Goal: Task Accomplishment & Management: Complete application form

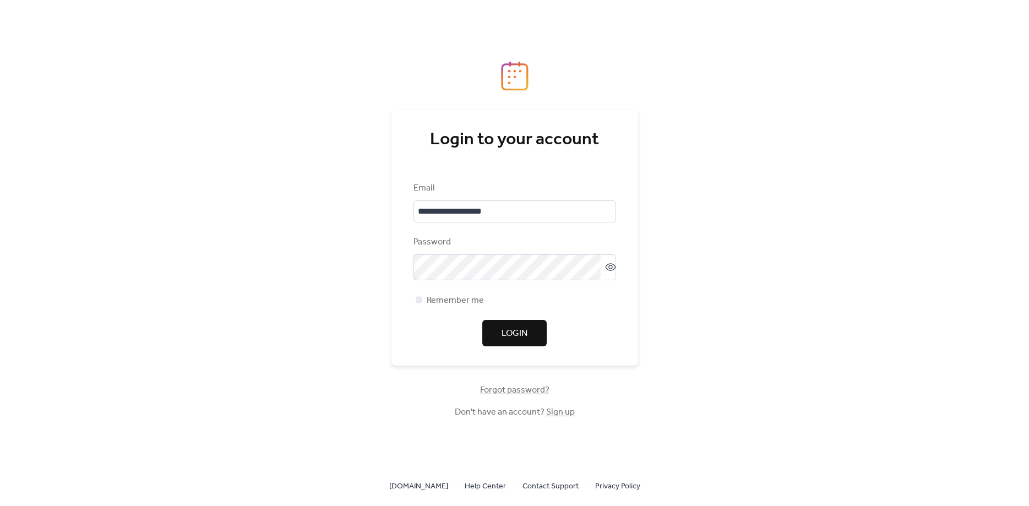
click at [517, 332] on span "Login" at bounding box center [514, 333] width 26 height 13
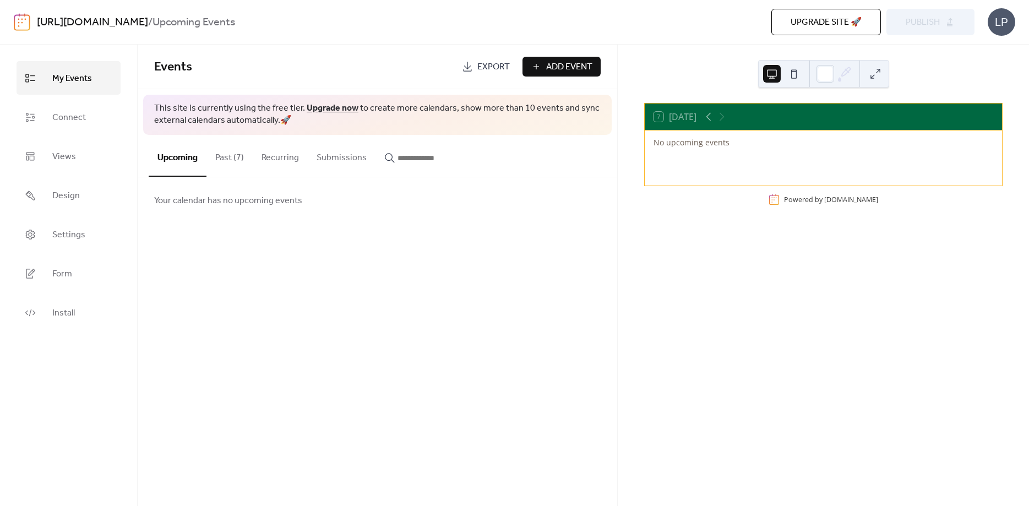
click at [232, 156] on button "Past (7)" at bounding box center [229, 155] width 46 height 41
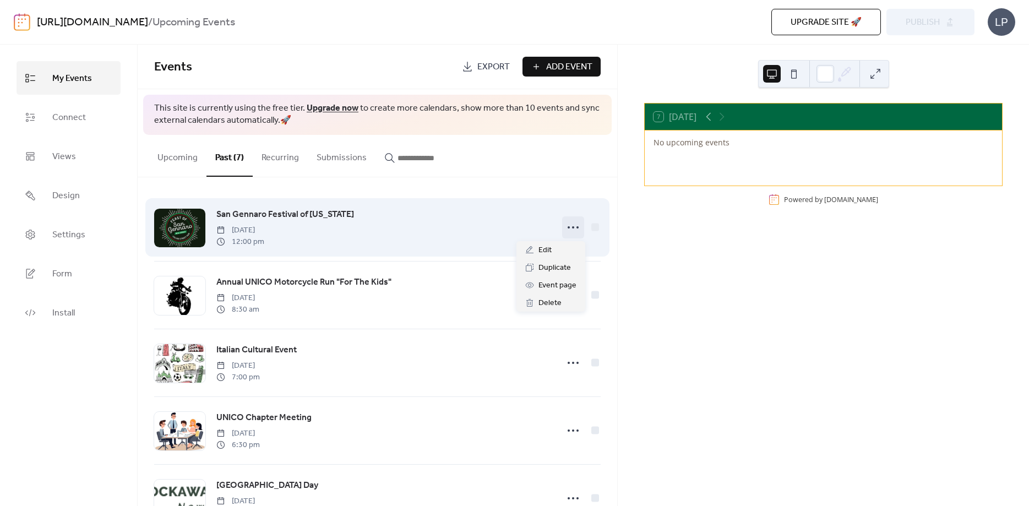
click at [572, 226] on icon at bounding box center [573, 228] width 18 height 18
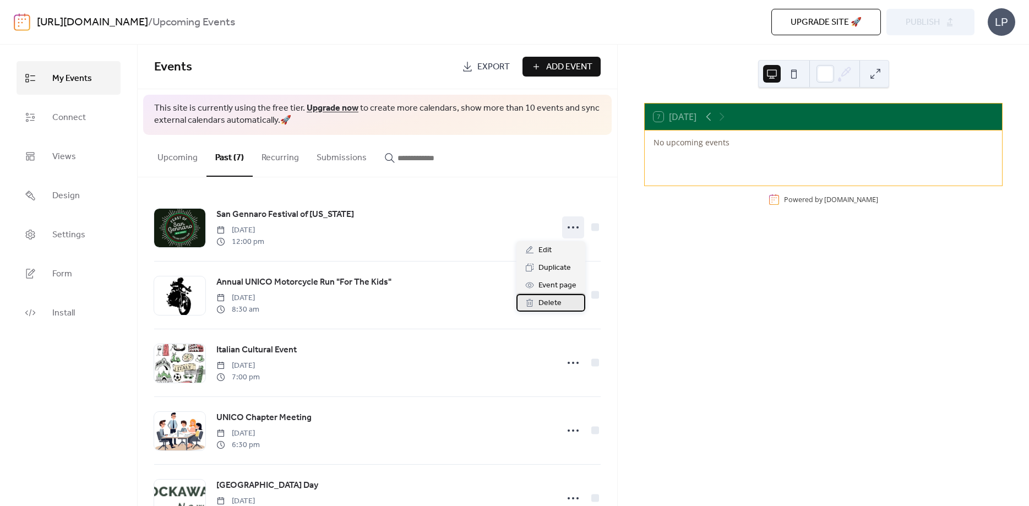
click at [551, 299] on span "Delete" at bounding box center [549, 303] width 23 height 13
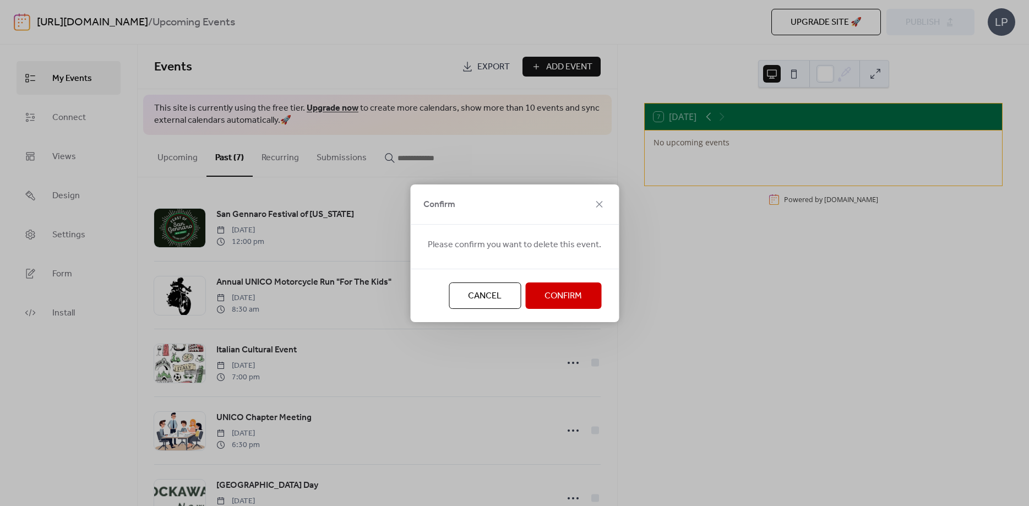
click at [567, 294] on span "Confirm" at bounding box center [562, 296] width 37 height 13
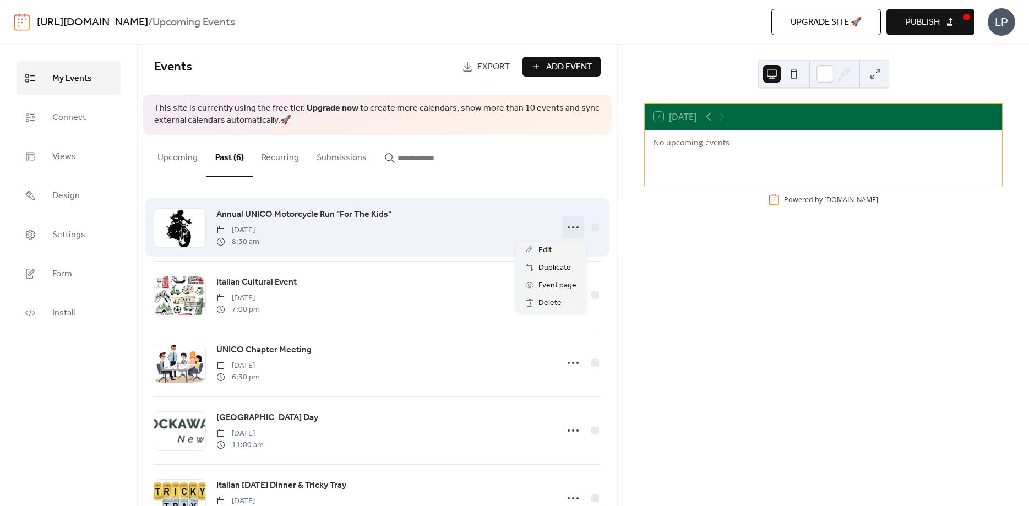
click at [572, 228] on icon at bounding box center [573, 228] width 18 height 18
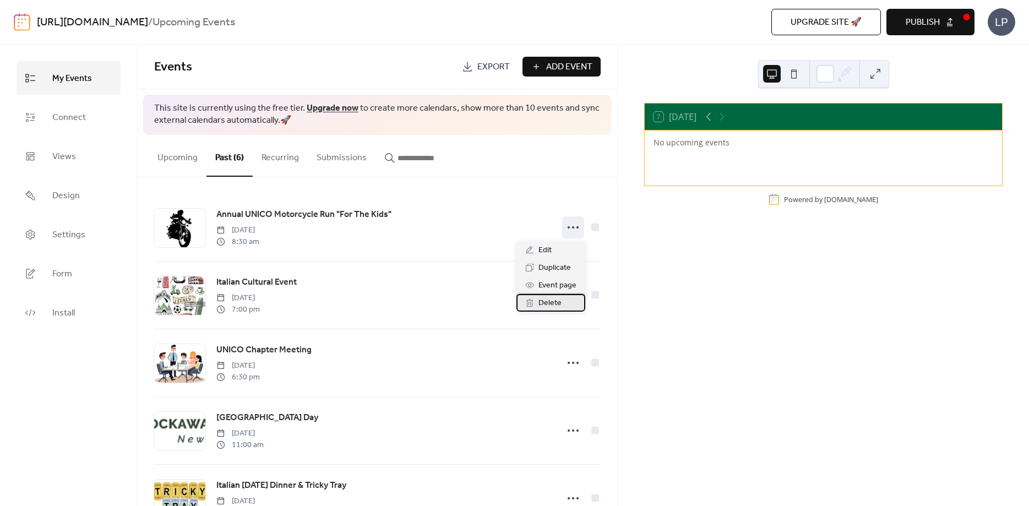
click at [546, 303] on span "Delete" at bounding box center [549, 303] width 23 height 13
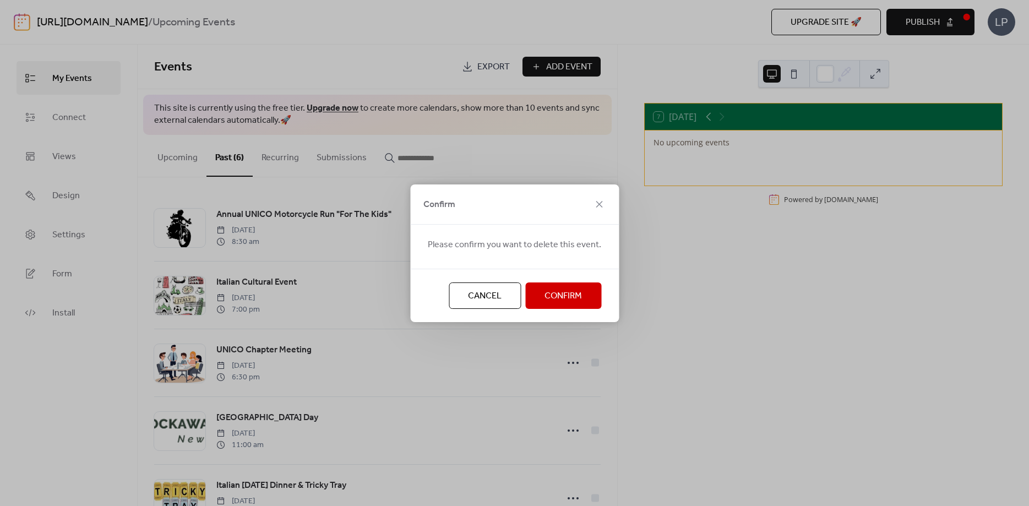
click at [559, 298] on span "Confirm" at bounding box center [562, 296] width 37 height 13
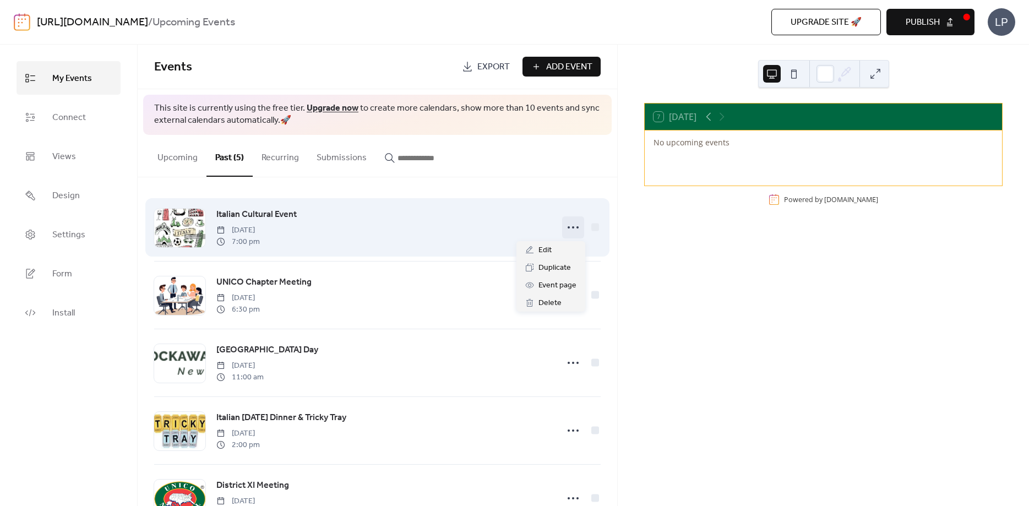
click at [573, 227] on circle at bounding box center [573, 227] width 2 height 2
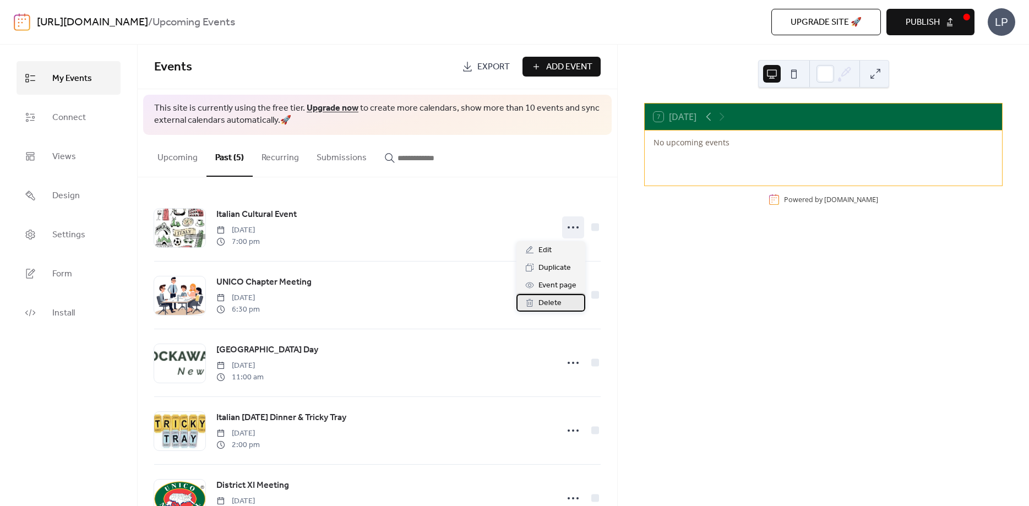
click at [556, 300] on span "Delete" at bounding box center [549, 303] width 23 height 13
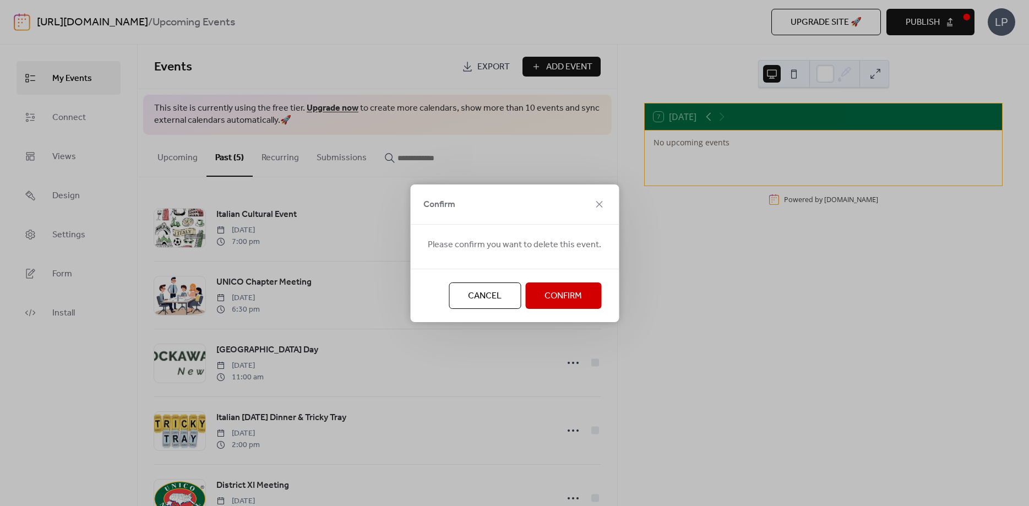
click at [565, 295] on span "Confirm" at bounding box center [562, 296] width 37 height 13
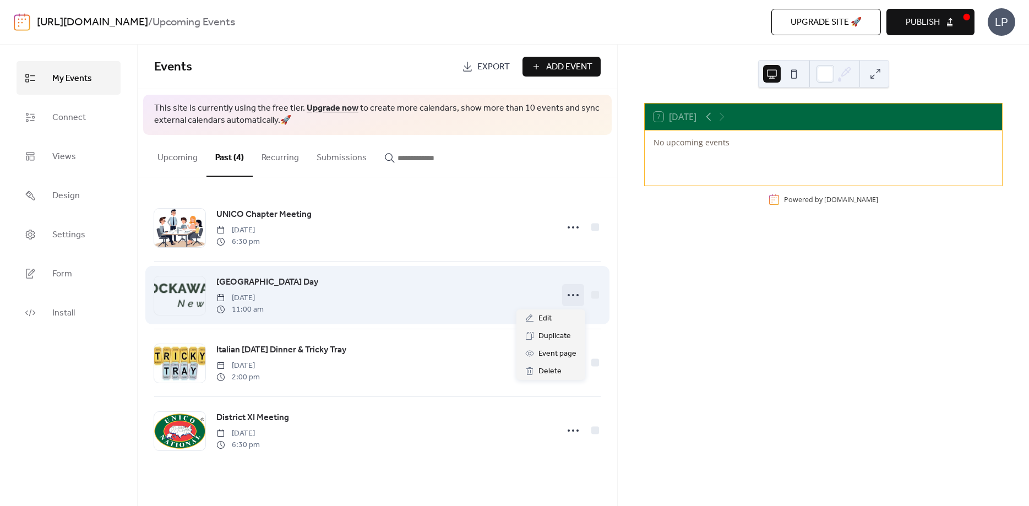
click at [573, 296] on circle at bounding box center [573, 295] width 2 height 2
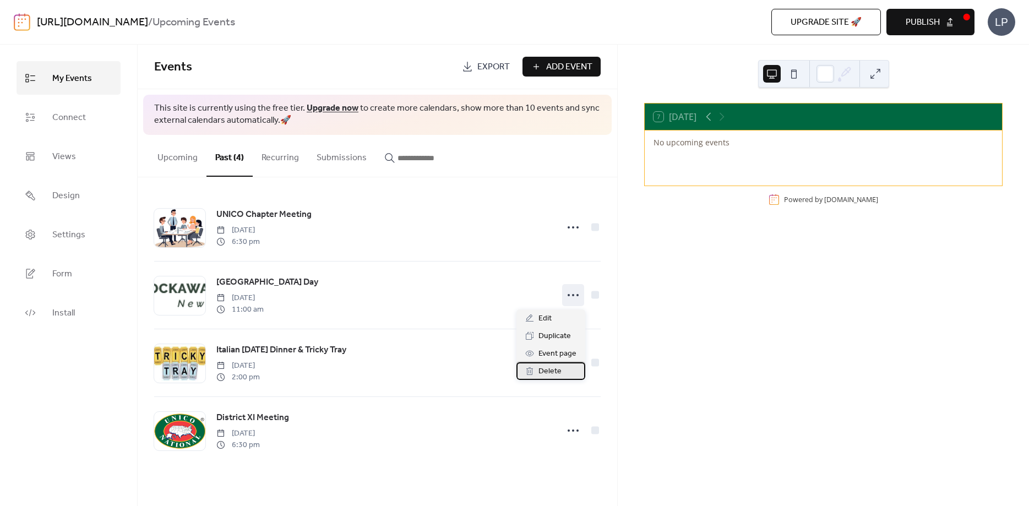
click at [561, 373] on div "Delete" at bounding box center [550, 371] width 69 height 18
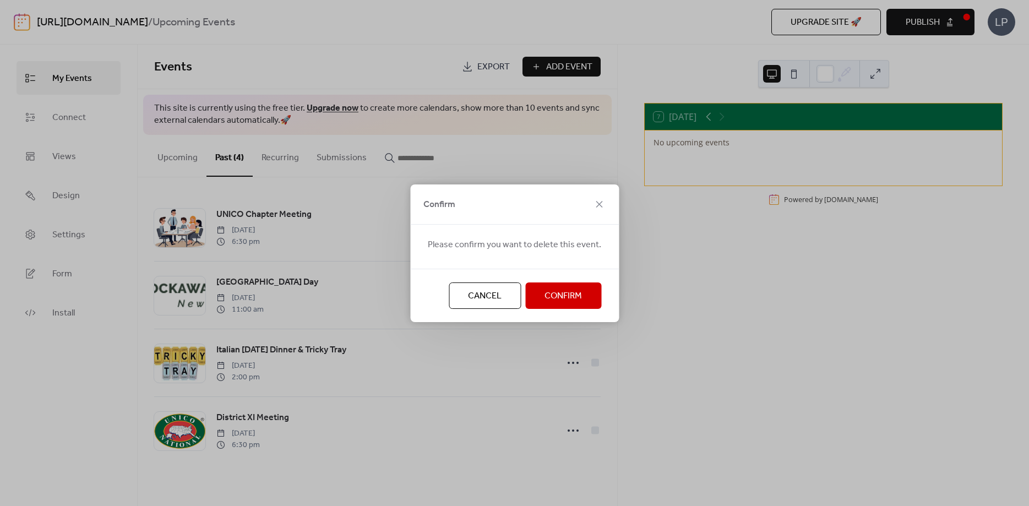
click at [561, 299] on span "Confirm" at bounding box center [562, 296] width 37 height 13
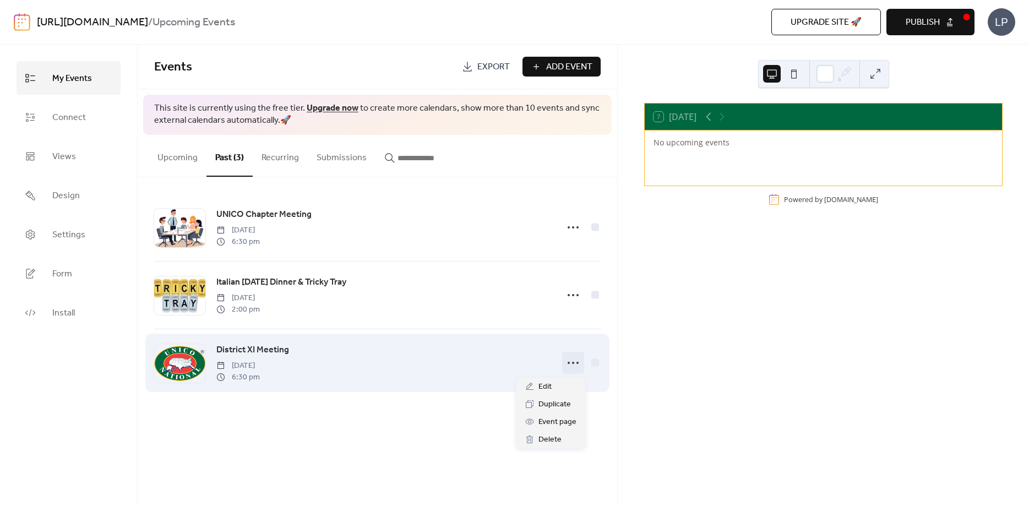
click at [571, 363] on icon at bounding box center [573, 363] width 18 height 18
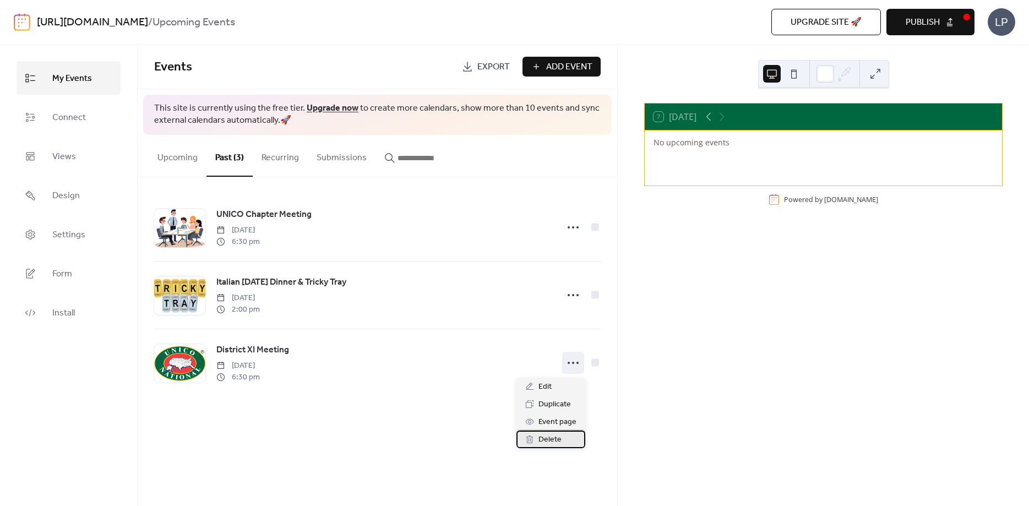
click at [561, 435] on div "Delete" at bounding box center [550, 439] width 69 height 18
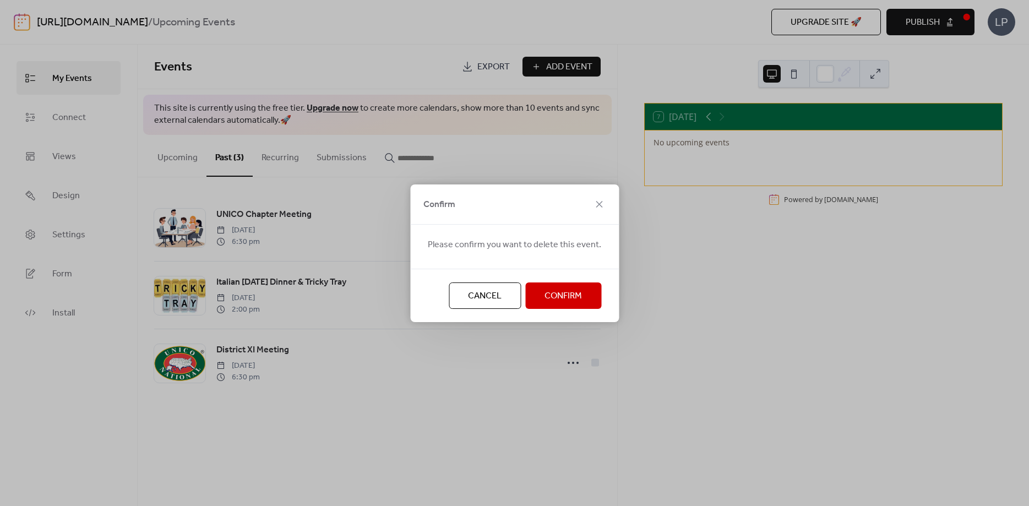
click at [563, 296] on span "Confirm" at bounding box center [562, 296] width 37 height 13
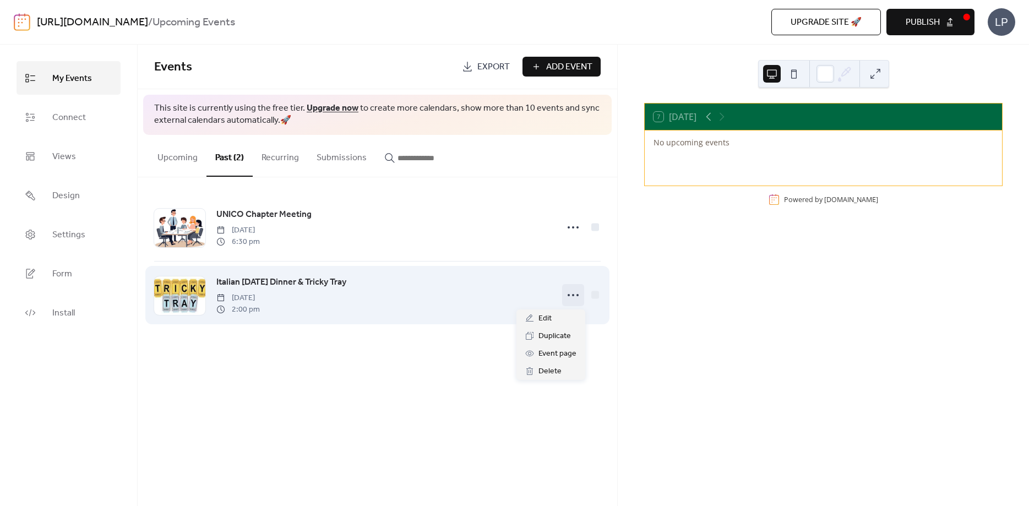
click at [574, 296] on circle at bounding box center [573, 295] width 2 height 2
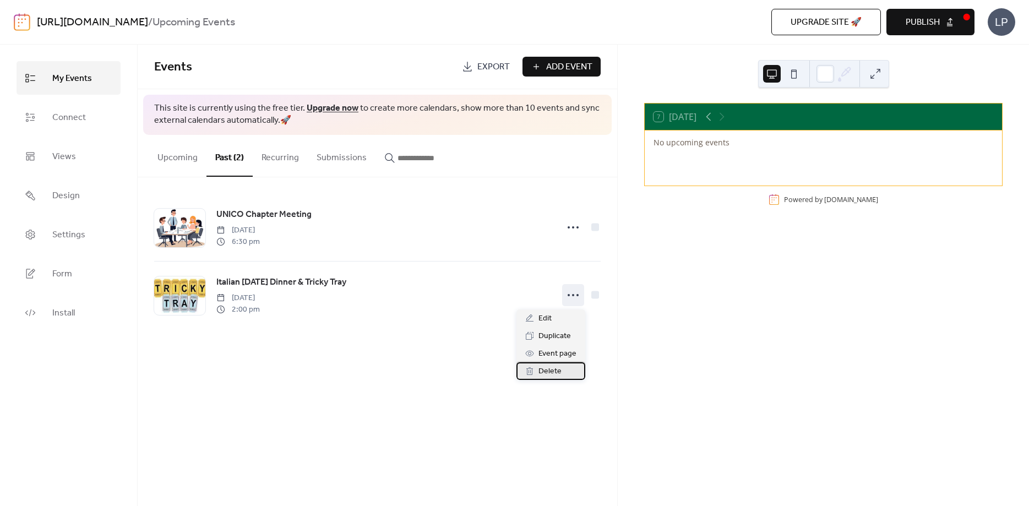
click at [564, 372] on div "Delete" at bounding box center [550, 371] width 69 height 18
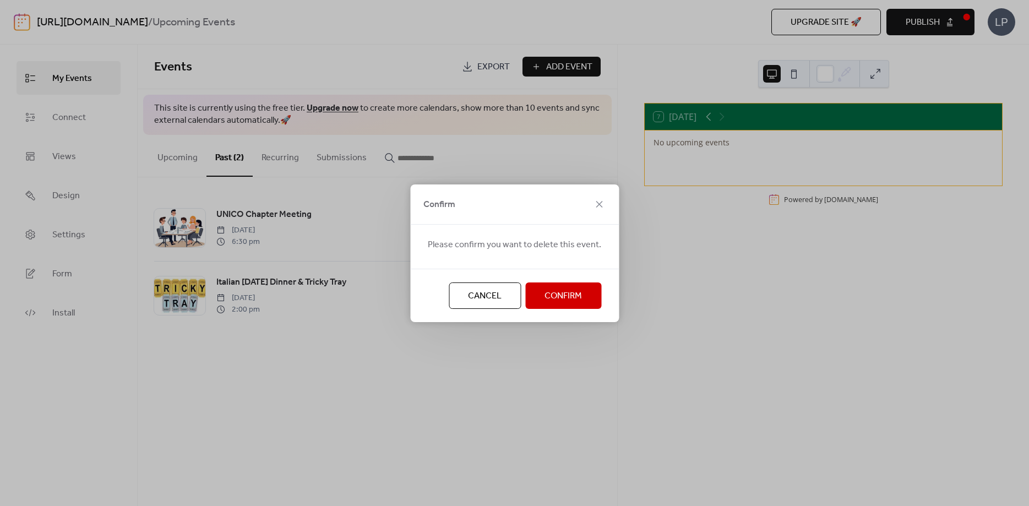
click at [563, 294] on span "Confirm" at bounding box center [562, 296] width 37 height 13
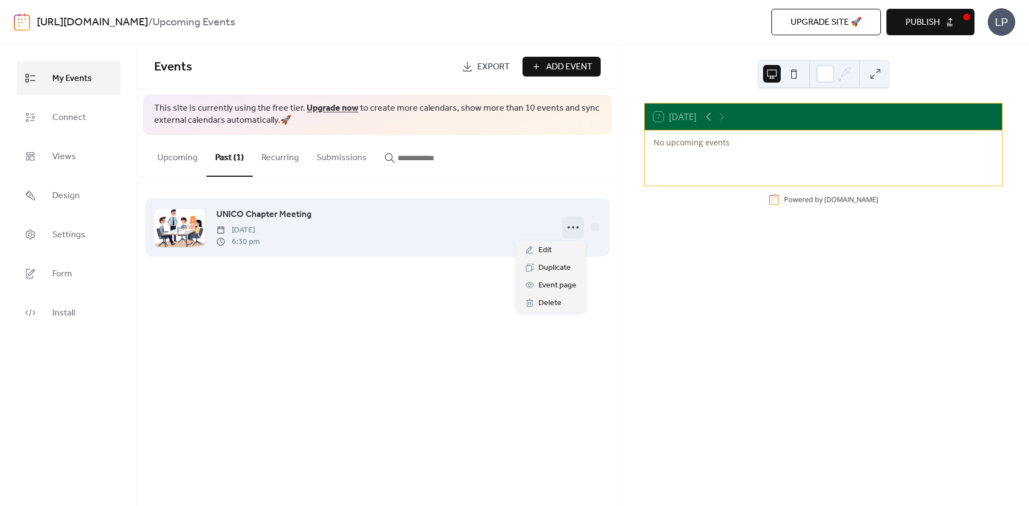
click at [573, 228] on circle at bounding box center [573, 227] width 2 height 2
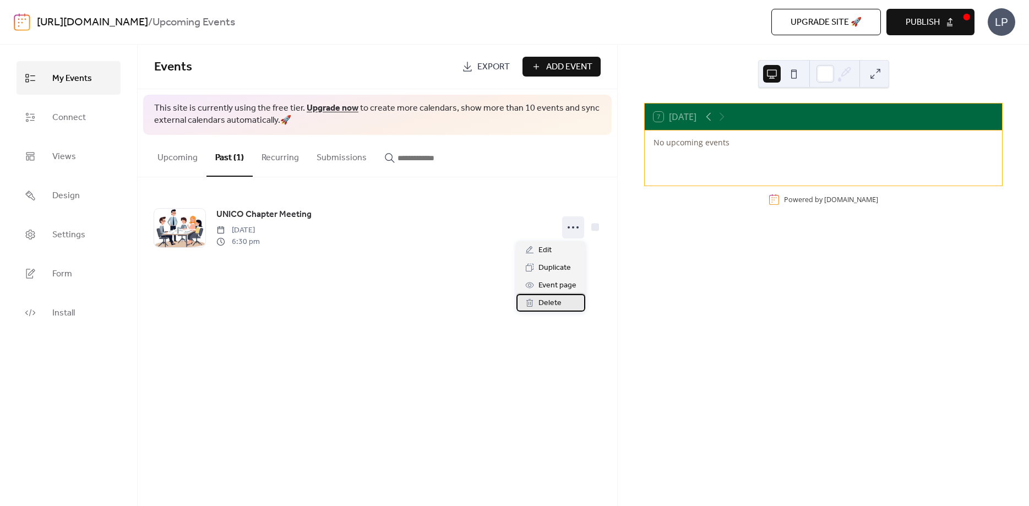
click at [554, 302] on span "Delete" at bounding box center [549, 303] width 23 height 13
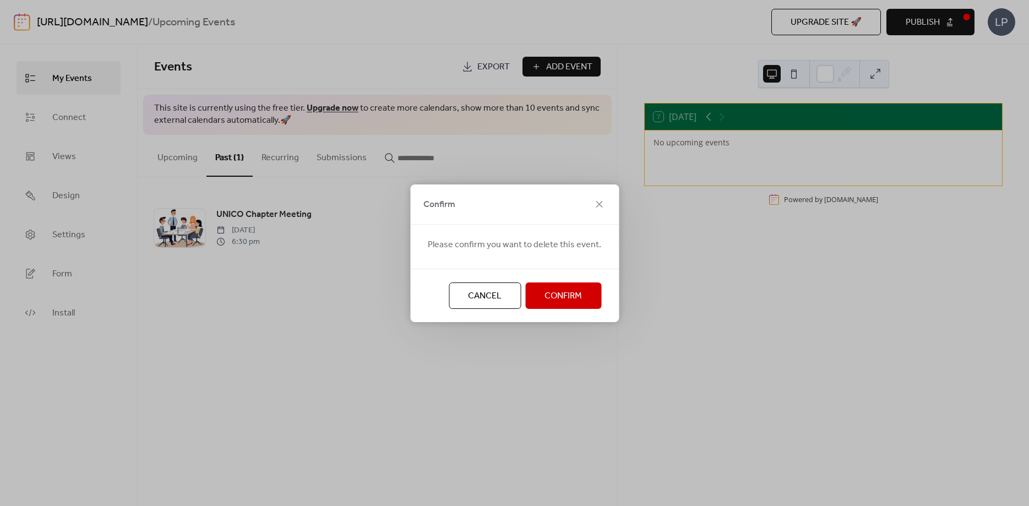
click at [570, 296] on span "Confirm" at bounding box center [562, 296] width 37 height 13
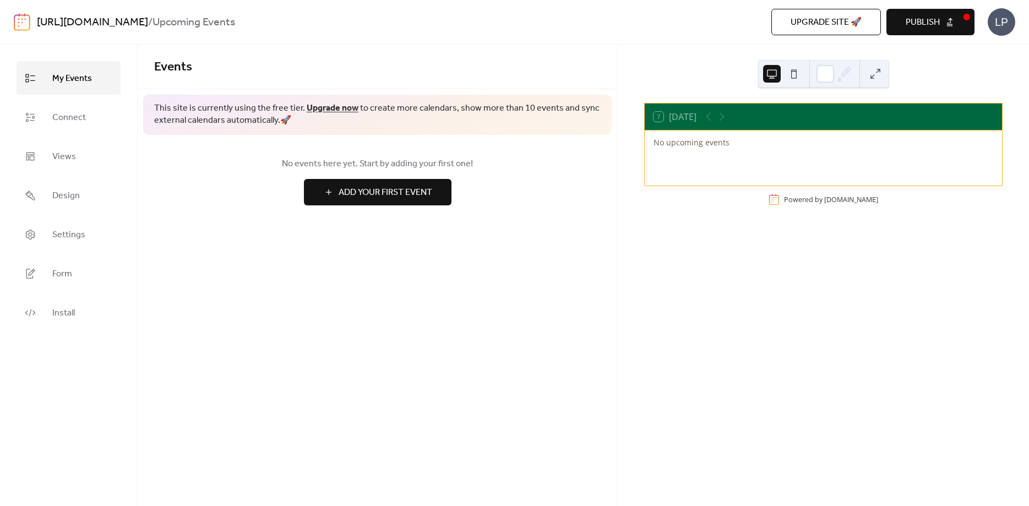
click at [372, 198] on span "Add Your First Event" at bounding box center [386, 192] width 94 height 13
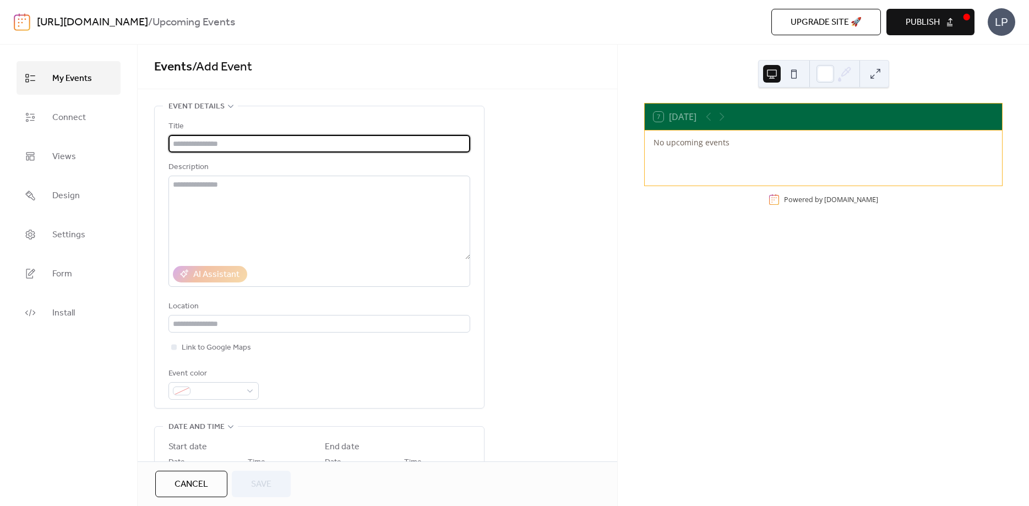
click at [194, 141] on input "text" at bounding box center [319, 144] width 302 height 18
click at [200, 145] on input "text" at bounding box center [319, 144] width 302 height 18
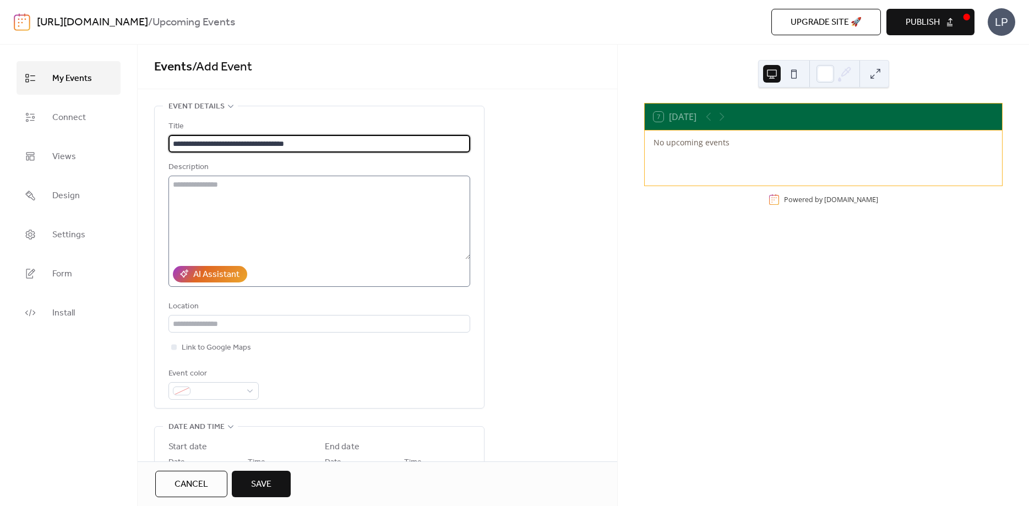
type input "**********"
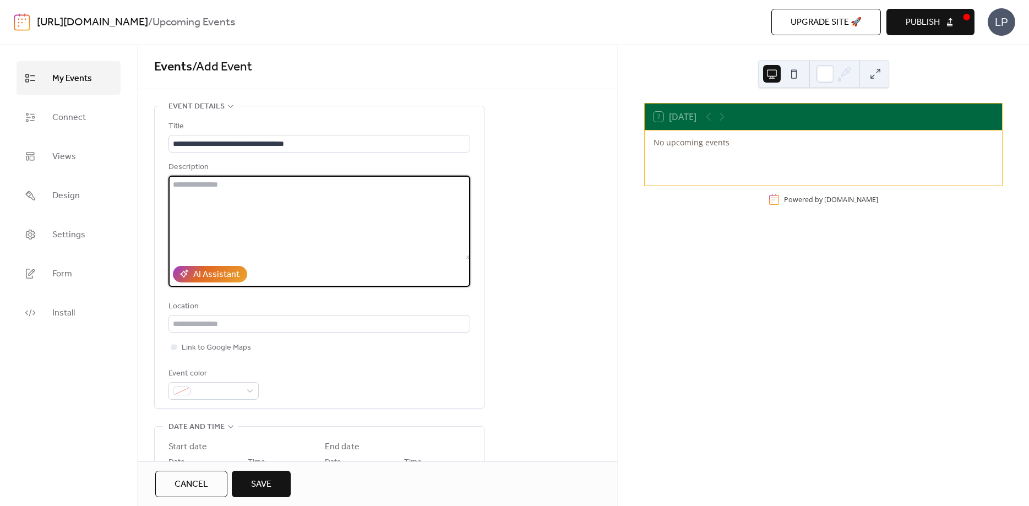
click at [199, 190] on textarea at bounding box center [319, 218] width 302 height 84
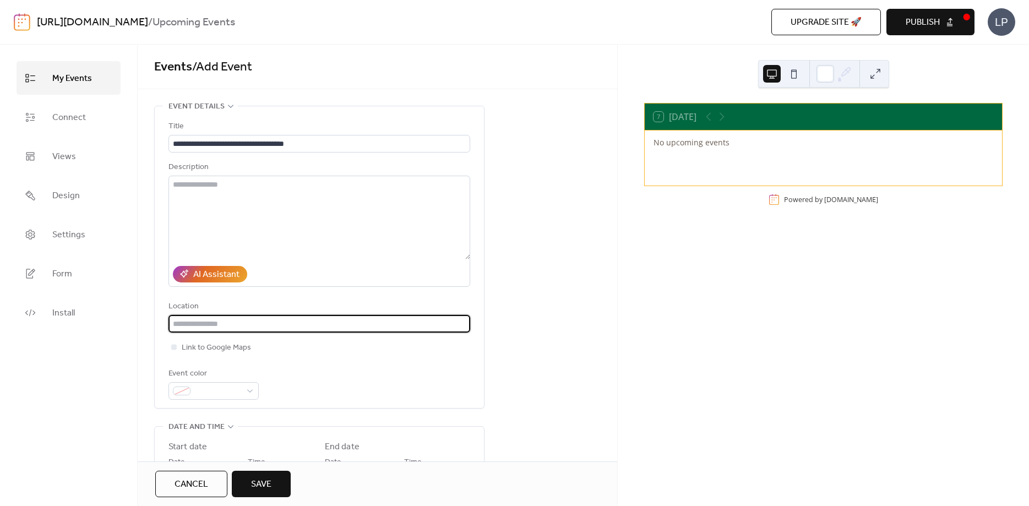
click at [197, 326] on input "text" at bounding box center [319, 324] width 302 height 18
click at [199, 326] on input "text" at bounding box center [319, 324] width 302 height 18
paste input "**********"
click at [179, 322] on input "**********" at bounding box center [319, 324] width 302 height 18
type input "**********"
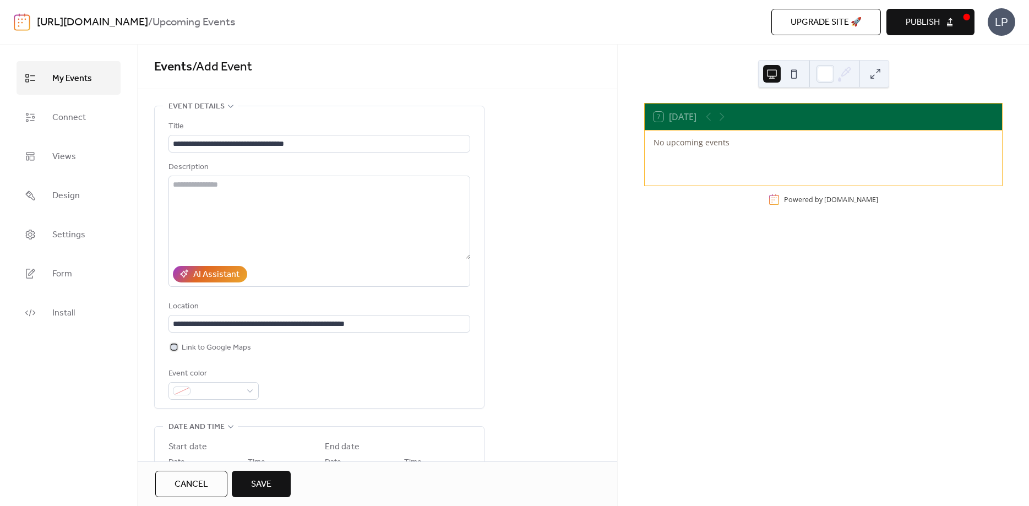
click at [174, 350] on div at bounding box center [174, 347] width 6 height 6
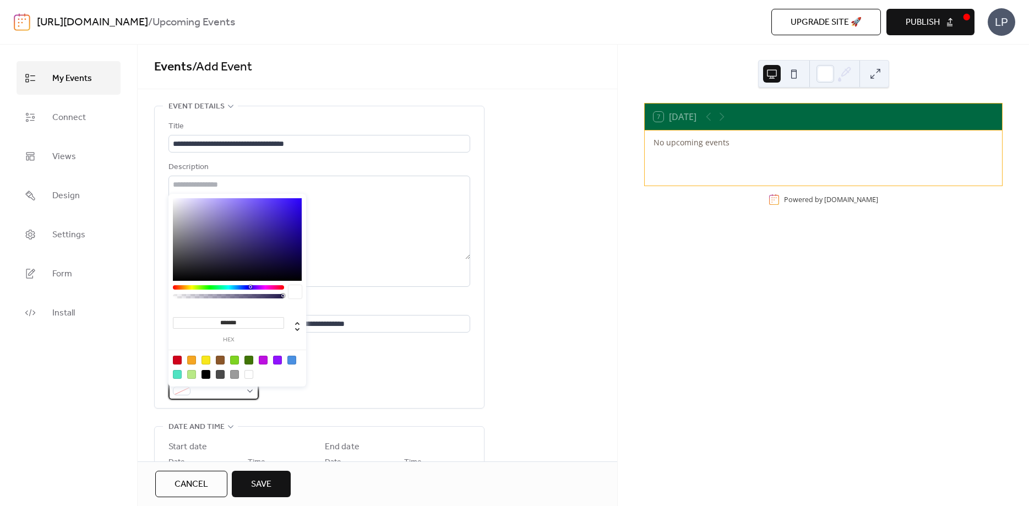
click at [247, 396] on div at bounding box center [213, 391] width 90 height 18
click at [246, 358] on div at bounding box center [248, 360] width 9 height 9
type input "*******"
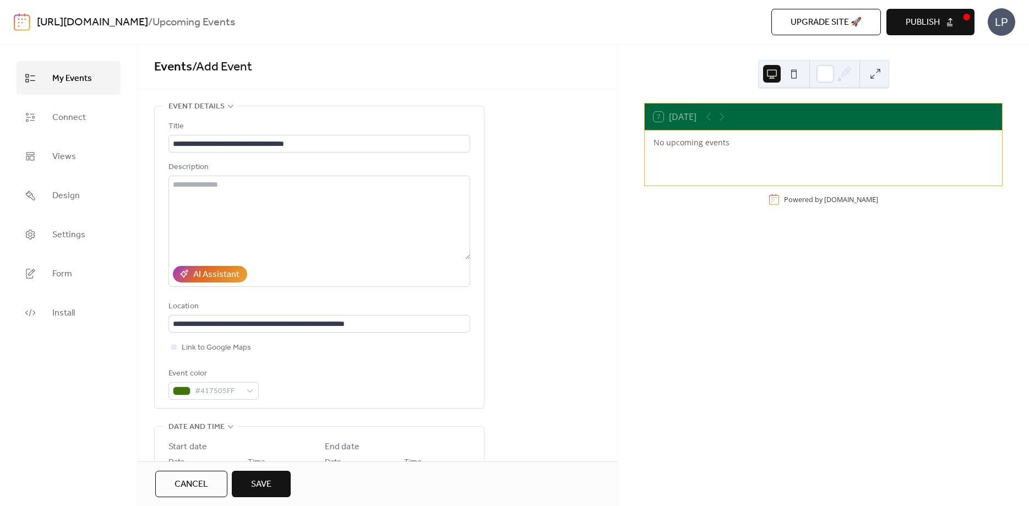
click at [344, 390] on div "Event color #417505FF" at bounding box center [319, 383] width 302 height 32
click at [190, 449] on div "Start date" at bounding box center [187, 446] width 39 height 13
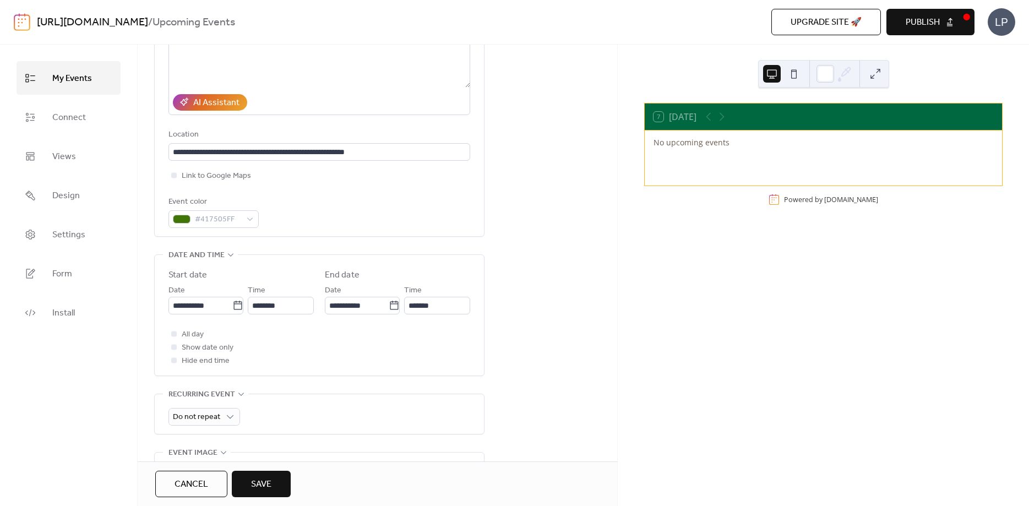
scroll to position [193, 0]
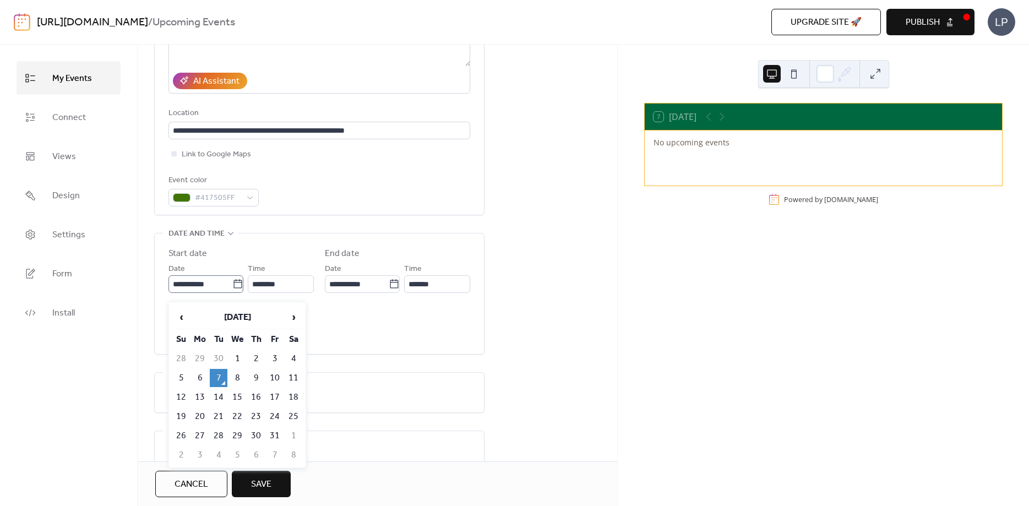
click at [235, 290] on icon at bounding box center [237, 284] width 11 height 11
click at [232, 290] on input "**********" at bounding box center [200, 284] width 64 height 18
click at [202, 413] on td "20" at bounding box center [200, 416] width 18 height 18
type input "**********"
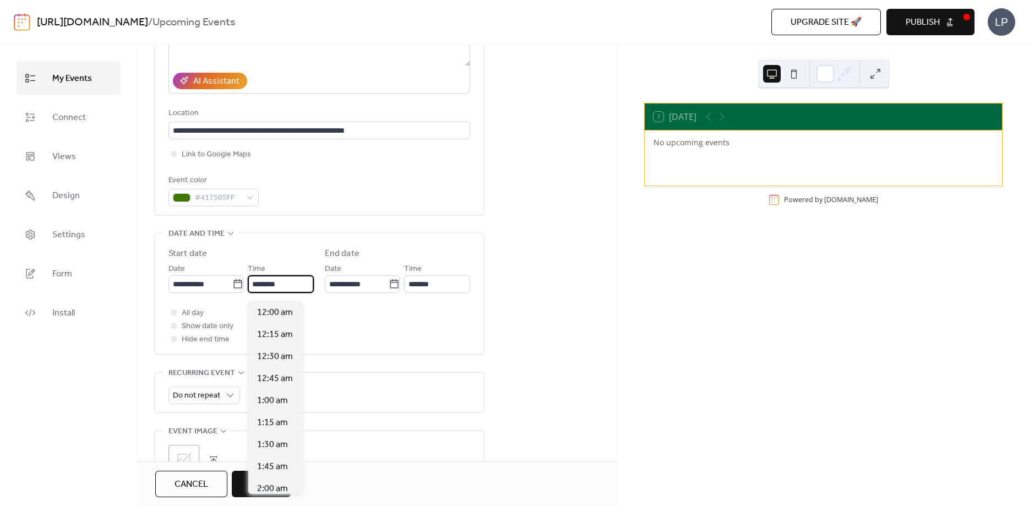
click at [269, 291] on input "********" at bounding box center [281, 284] width 66 height 18
click at [272, 367] on span "6:30 pm" at bounding box center [272, 363] width 31 height 13
type input "*******"
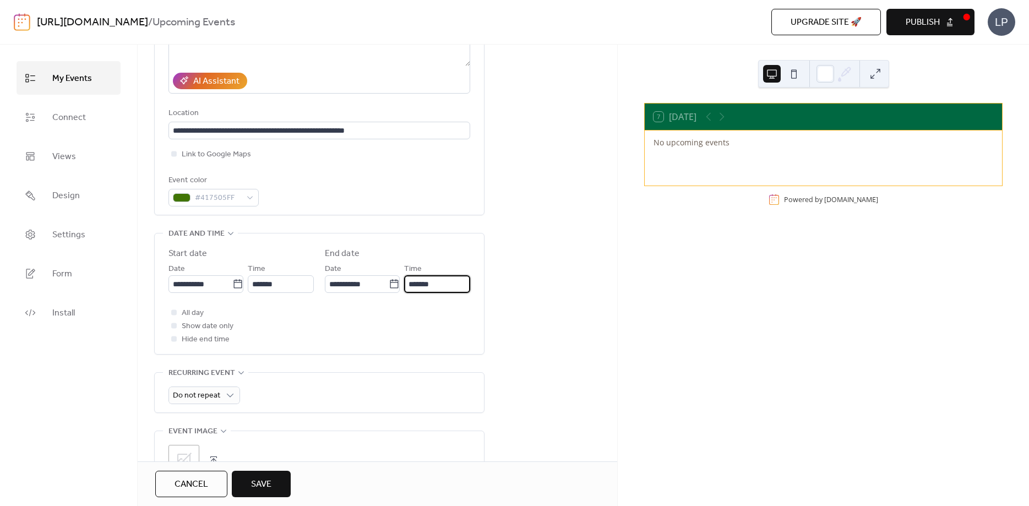
click at [423, 289] on input "*******" at bounding box center [437, 284] width 66 height 18
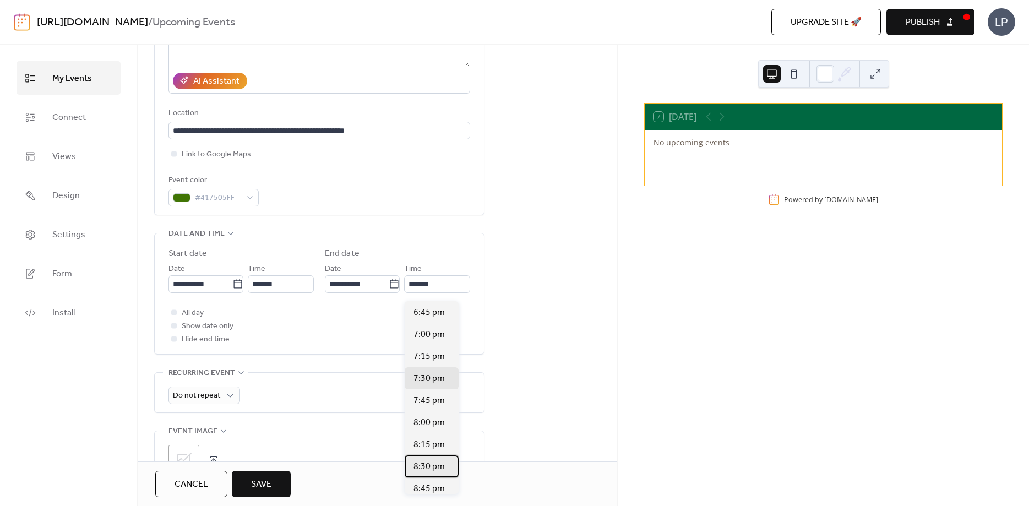
click at [431, 469] on span "8:30 pm" at bounding box center [428, 466] width 31 height 13
type input "*******"
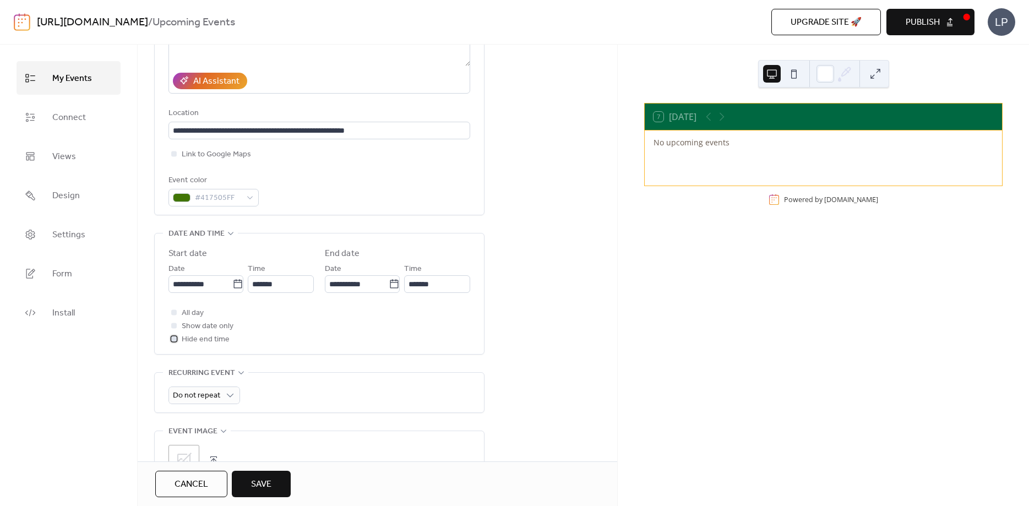
click at [173, 341] on div at bounding box center [174, 339] width 6 height 6
click at [282, 323] on div "All day Show date only Hide end time" at bounding box center [319, 326] width 302 height 40
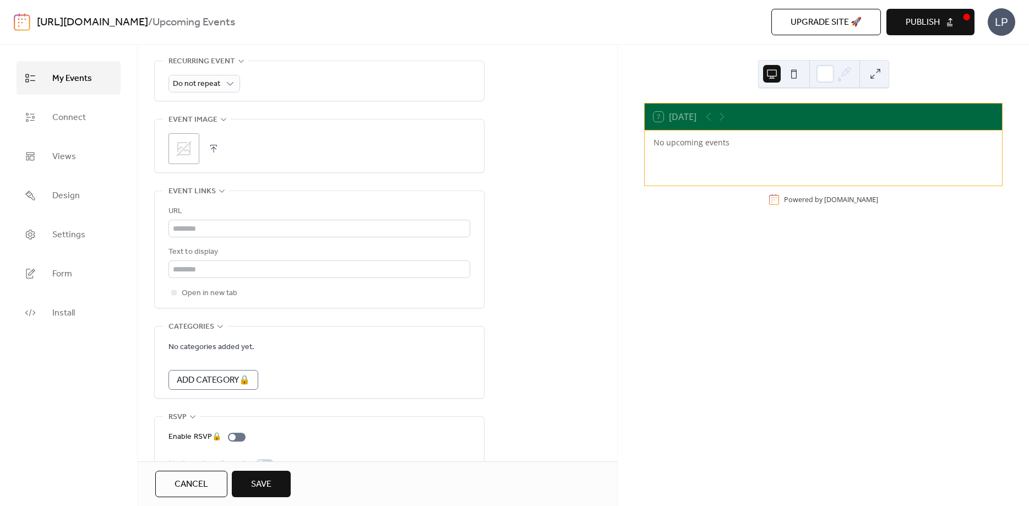
scroll to position [546, 0]
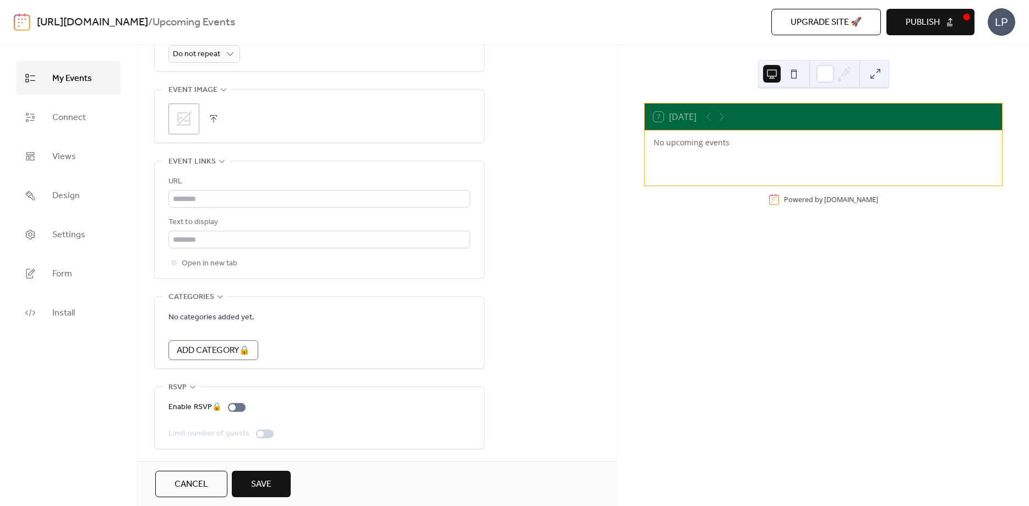
click at [214, 114] on button "button" at bounding box center [213, 118] width 15 height 15
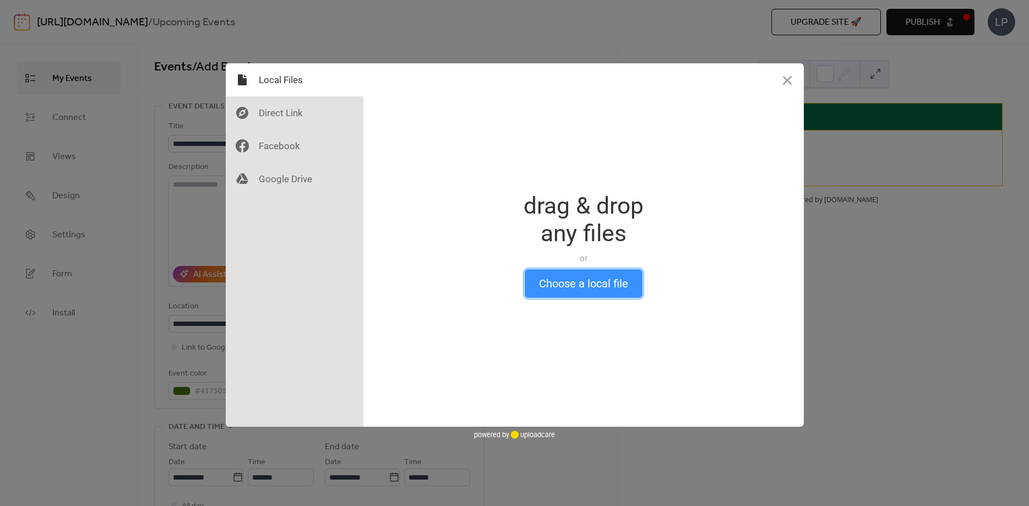
click at [592, 285] on button "Choose a local file" at bounding box center [584, 283] width 118 height 29
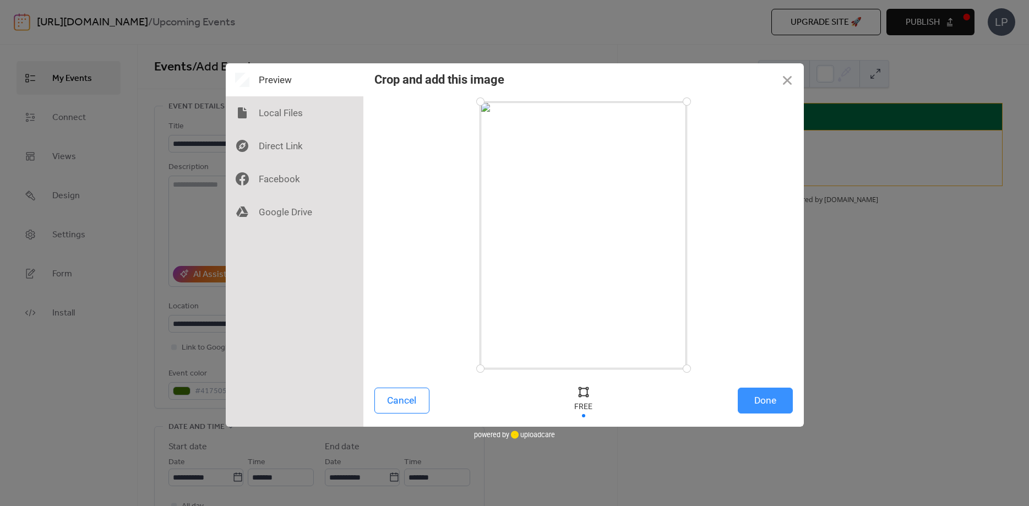
click at [770, 400] on button "Done" at bounding box center [765, 401] width 55 height 26
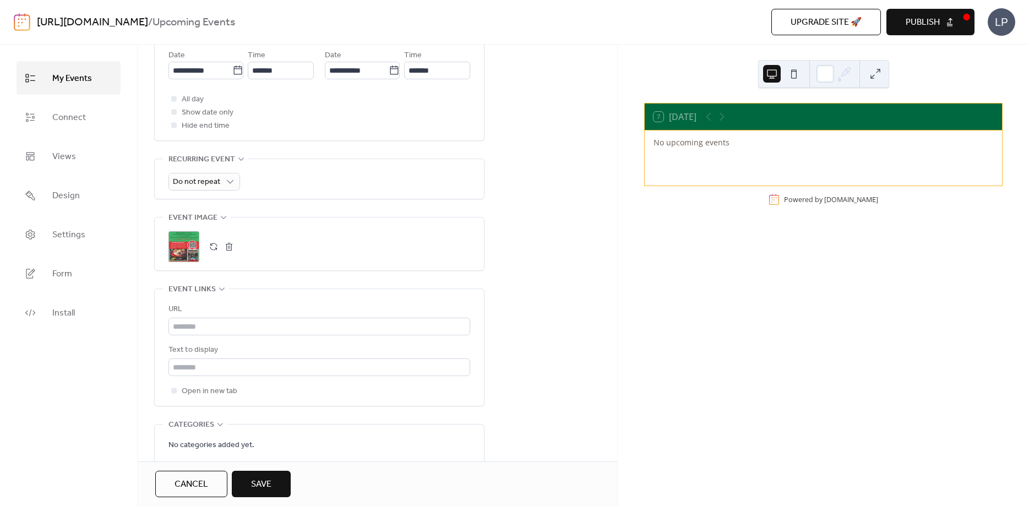
click at [925, 18] on span "Publish" at bounding box center [922, 22] width 34 height 13
click at [263, 486] on span "Save" at bounding box center [261, 484] width 20 height 13
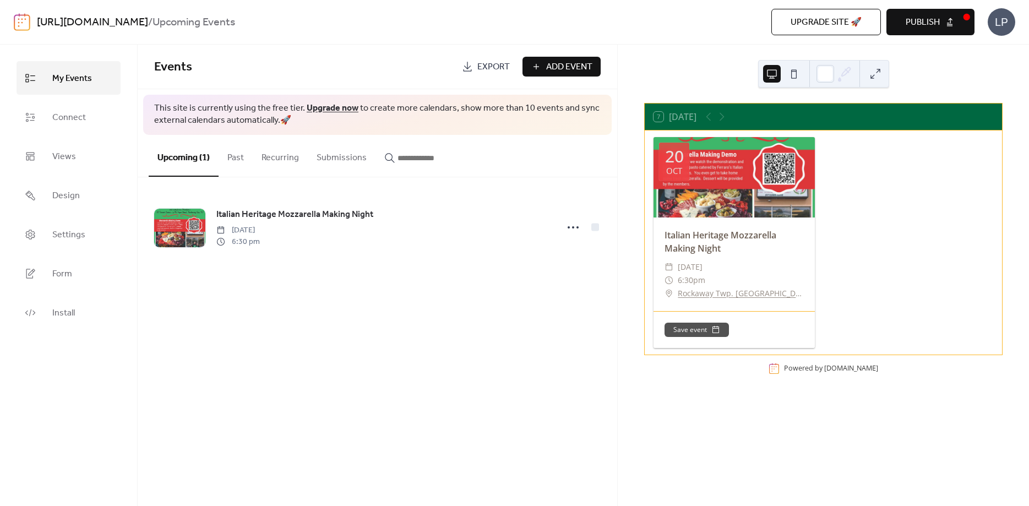
click at [550, 70] on span "Add Event" at bounding box center [569, 67] width 46 height 13
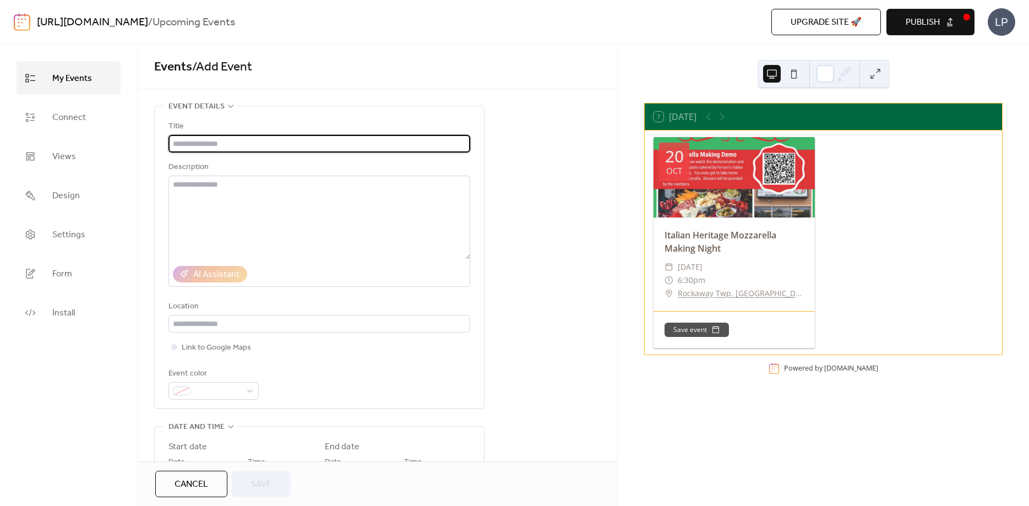
click at [224, 141] on input "text" at bounding box center [319, 144] width 302 height 18
type input "*"
type input "**********"
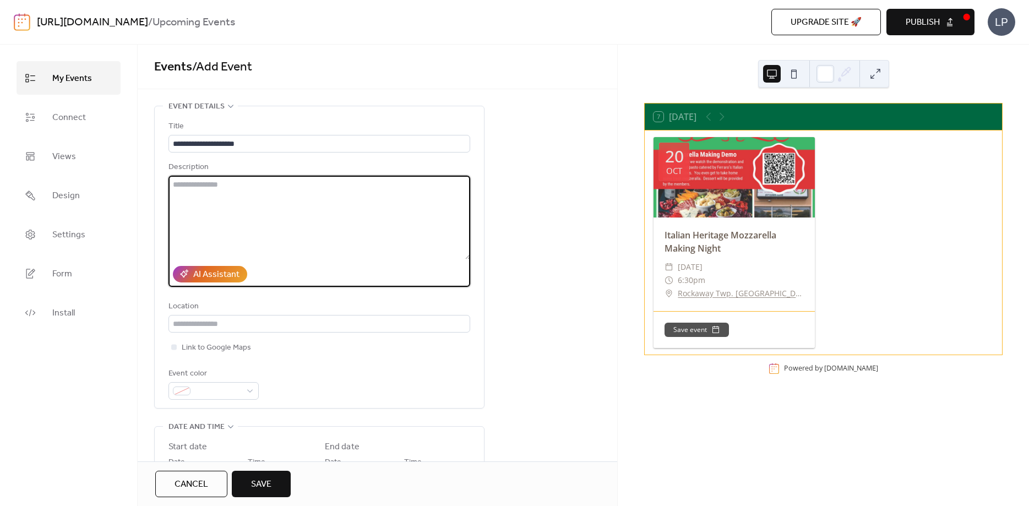
click at [199, 187] on textarea at bounding box center [319, 218] width 302 height 84
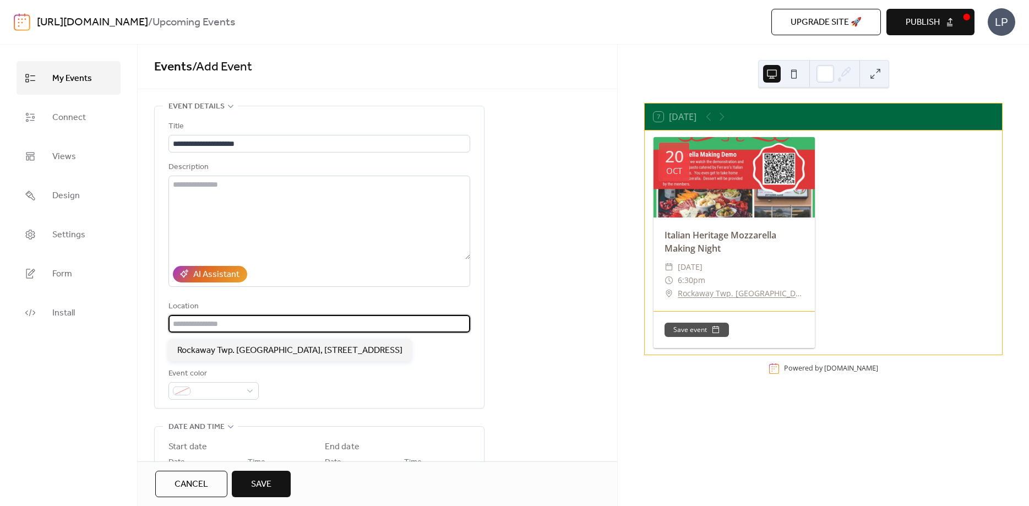
click at [192, 330] on input "text" at bounding box center [319, 324] width 302 height 18
type input "**********"
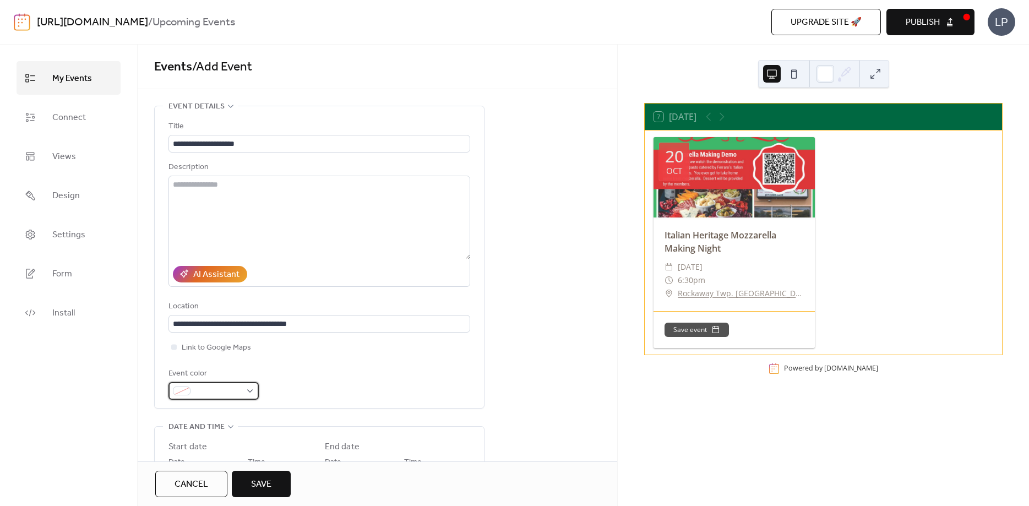
click at [249, 395] on div at bounding box center [213, 391] width 90 height 18
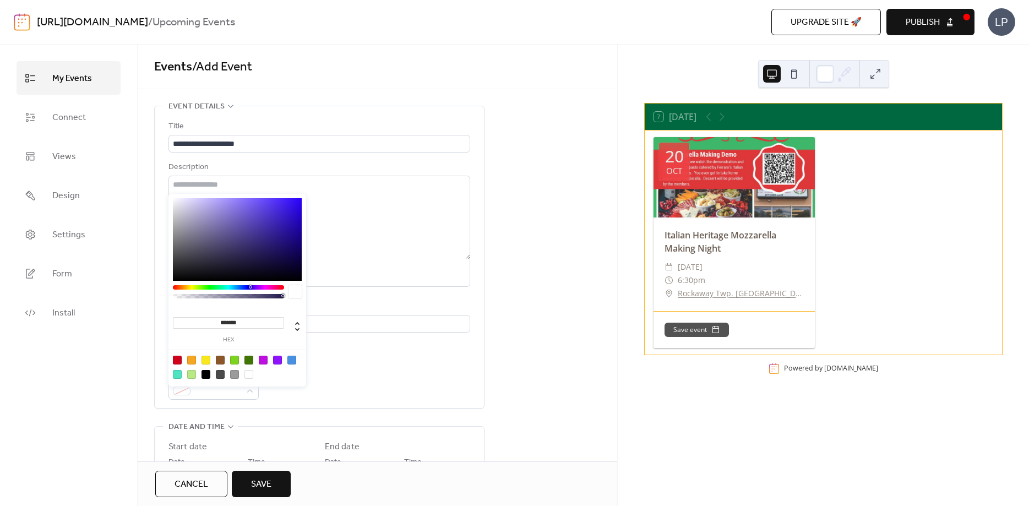
click at [183, 364] on div at bounding box center [237, 367] width 140 height 35
click at [177, 356] on div at bounding box center [177, 360] width 9 height 9
type input "*******"
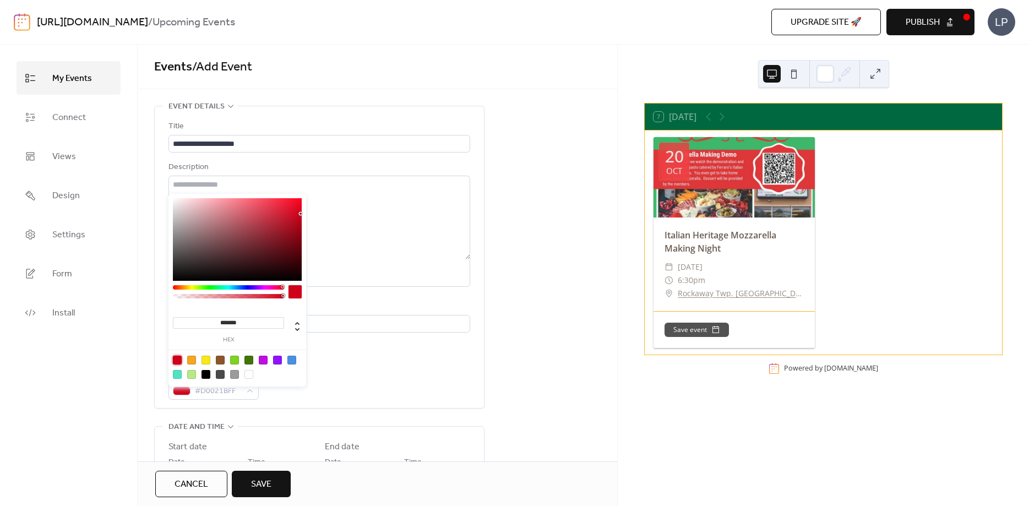
click at [342, 384] on div "Event color #D0021BFF" at bounding box center [319, 383] width 302 height 32
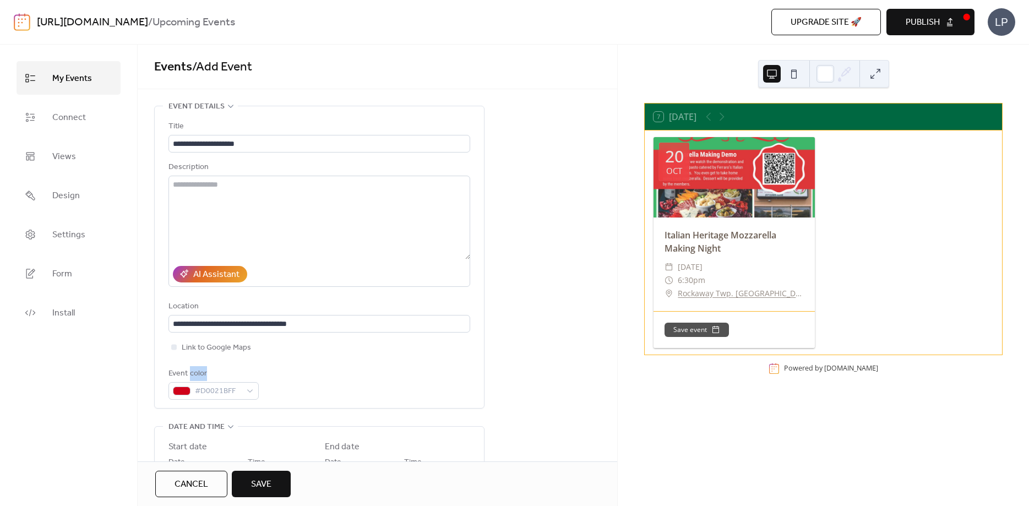
click at [342, 384] on div "Event color #D0021BFF" at bounding box center [319, 383] width 302 height 32
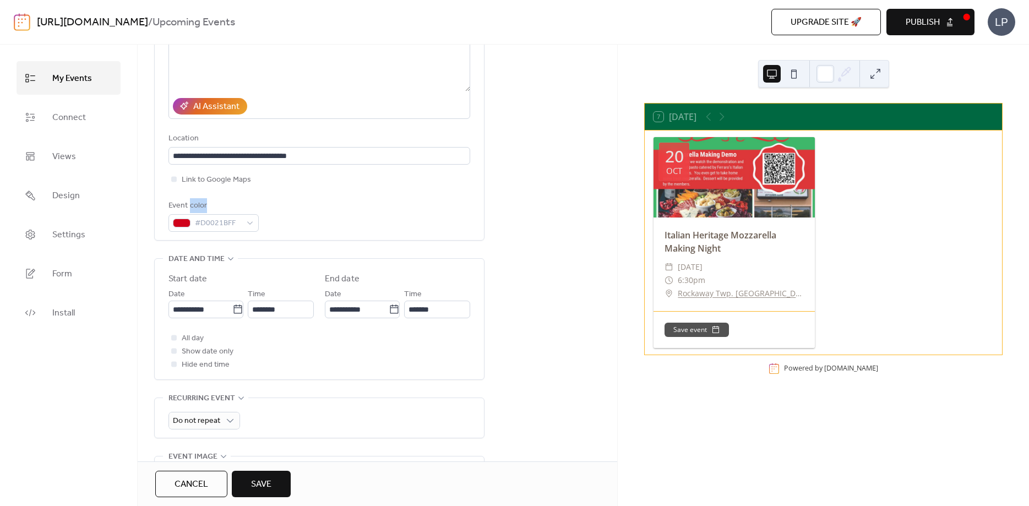
scroll to position [172, 0]
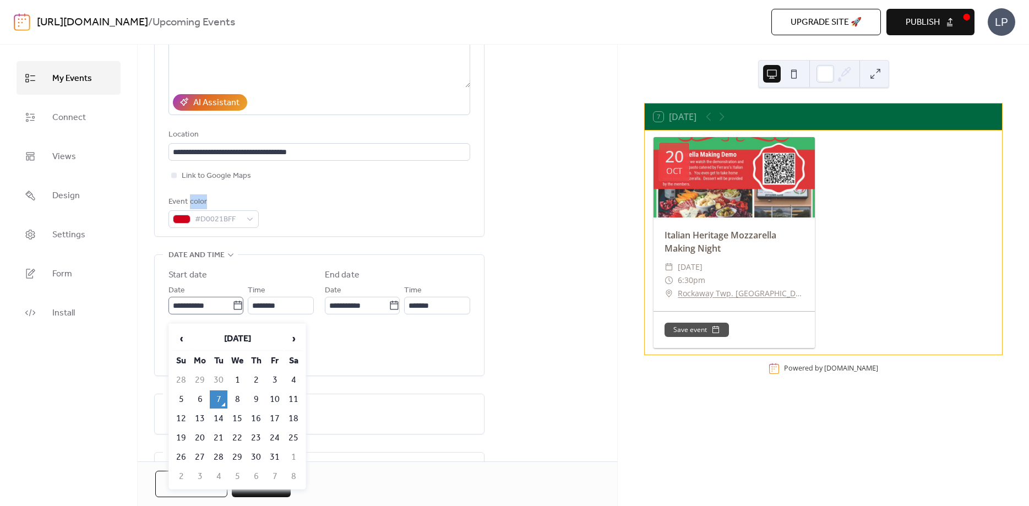
click at [232, 311] on icon at bounding box center [237, 305] width 11 height 11
click at [295, 339] on span "›" at bounding box center [293, 339] width 17 height 22
click at [182, 336] on span "‹" at bounding box center [181, 339] width 17 height 22
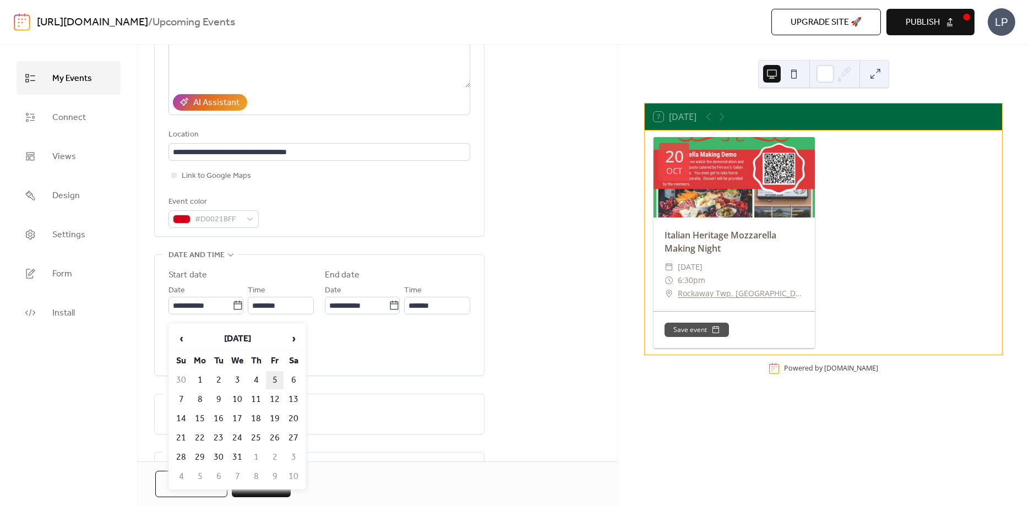
click at [278, 378] on td "5" at bounding box center [275, 380] width 18 height 18
type input "**********"
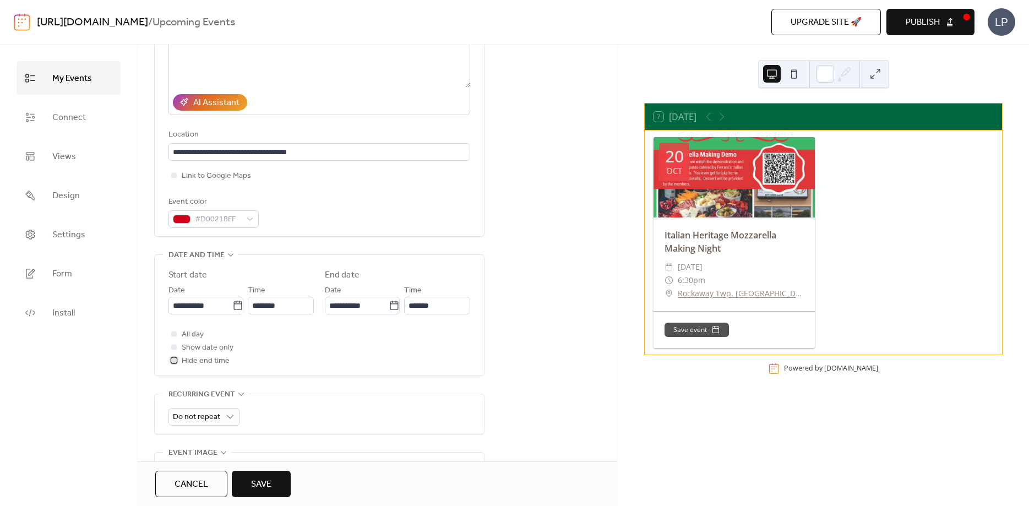
click at [175, 363] on div at bounding box center [174, 360] width 6 height 6
click at [272, 309] on input "********" at bounding box center [281, 306] width 66 height 18
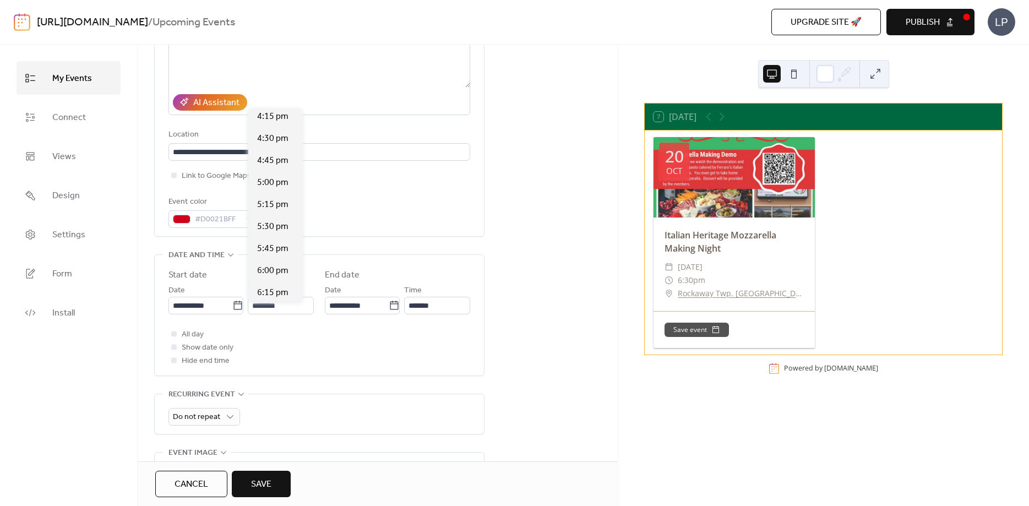
scroll to position [1466, 0]
click at [274, 239] on span "6:00 pm" at bounding box center [272, 238] width 31 height 13
type input "*******"
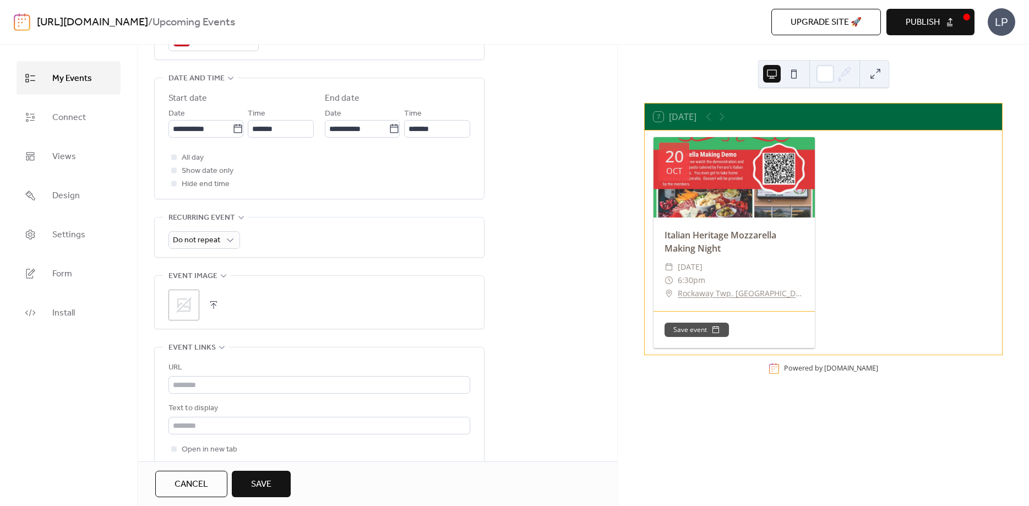
scroll to position [362, 0]
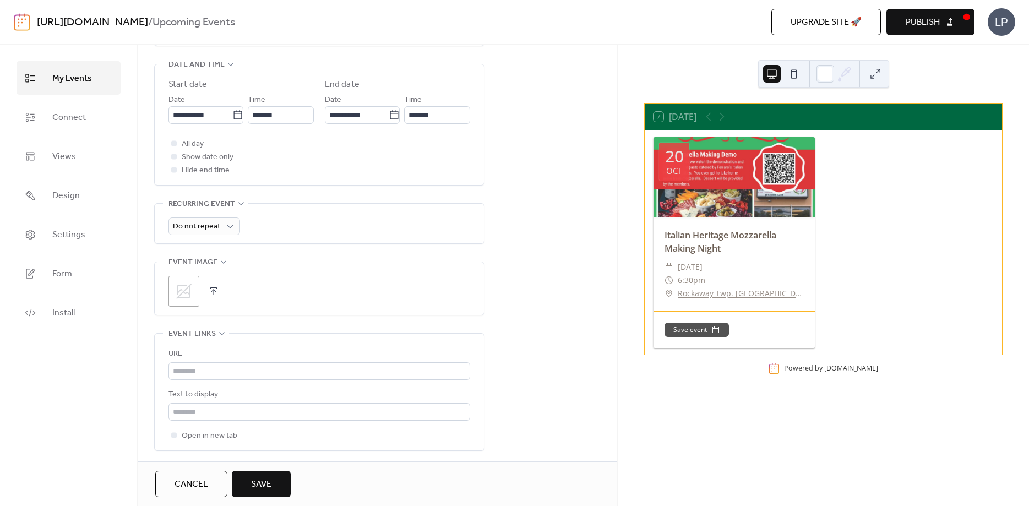
click at [212, 295] on button "button" at bounding box center [213, 290] width 15 height 15
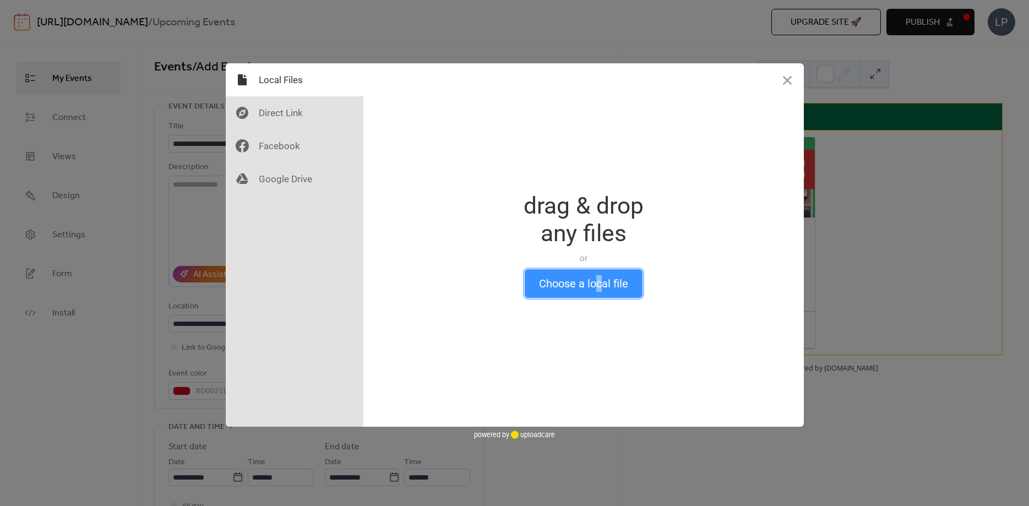
click at [597, 278] on button "Choose a local file" at bounding box center [584, 283] width 118 height 29
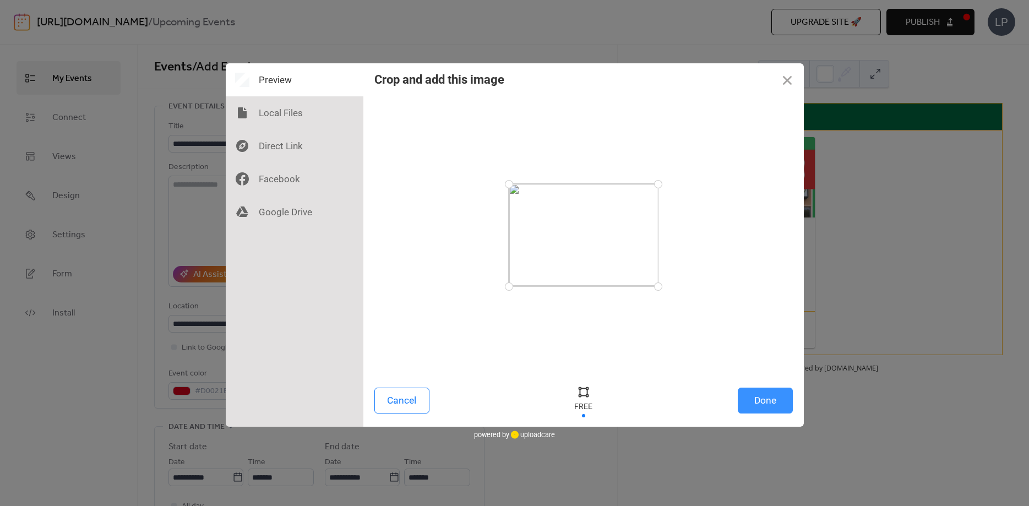
click at [773, 394] on button "Done" at bounding box center [765, 401] width 55 height 26
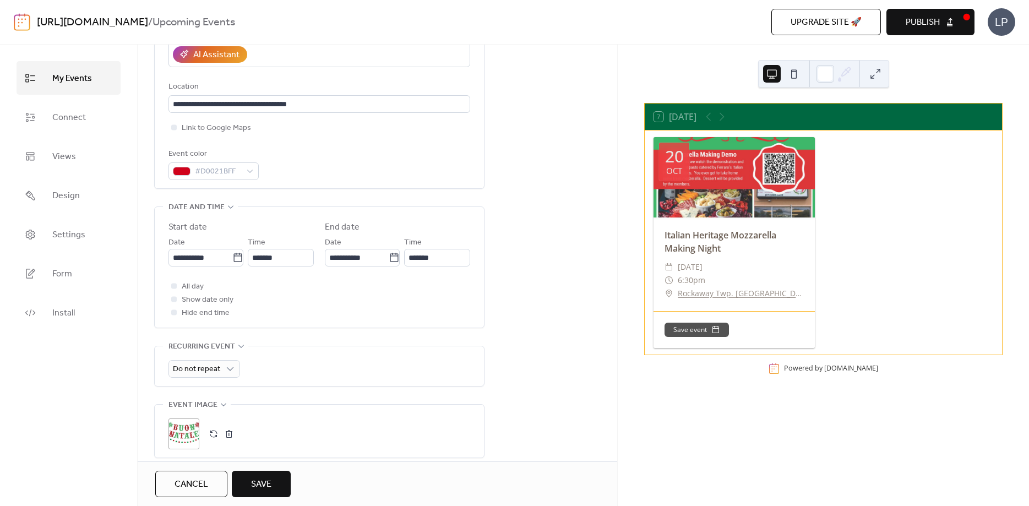
scroll to position [221, 0]
click at [174, 129] on div at bounding box center [174, 126] width 6 height 6
click at [266, 485] on span "Save" at bounding box center [261, 484] width 20 height 13
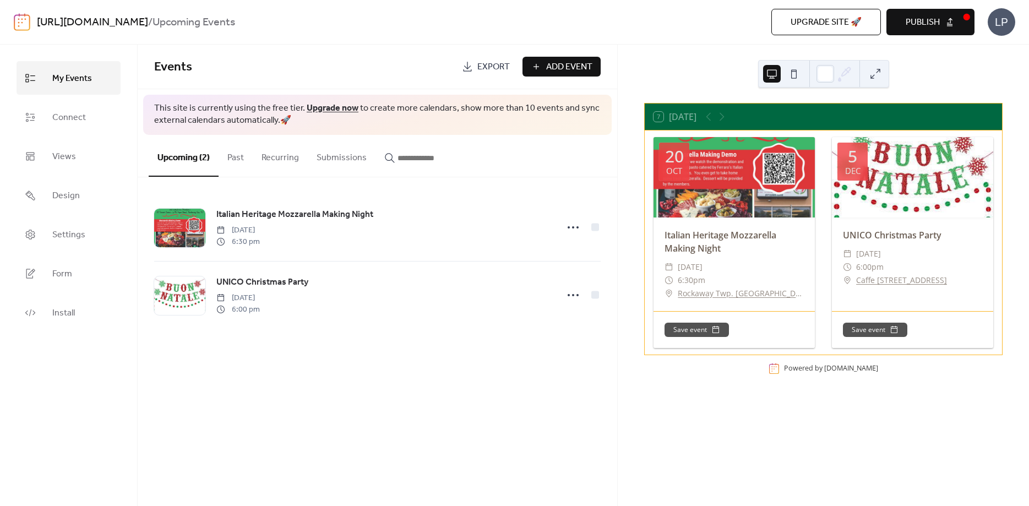
click at [913, 18] on span "Publish" at bounding box center [922, 22] width 34 height 13
